Goal: Task Accomplishment & Management: Manage account settings

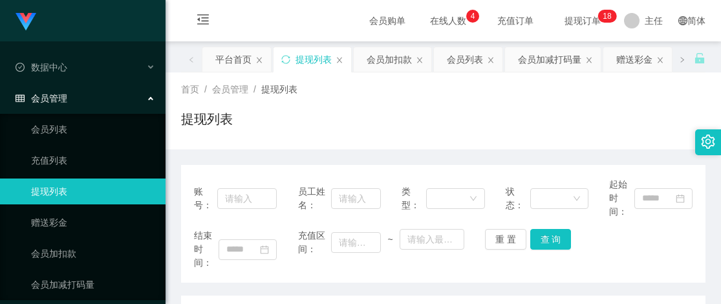
drag, startPoint x: 495, startPoint y: 89, endPoint x: 502, endPoint y: 68, distance: 21.9
click at [495, 89] on div "首页 / 会员管理 / 提现列表 /" at bounding box center [443, 90] width 525 height 14
